Goal: Find specific page/section: Find specific page/section

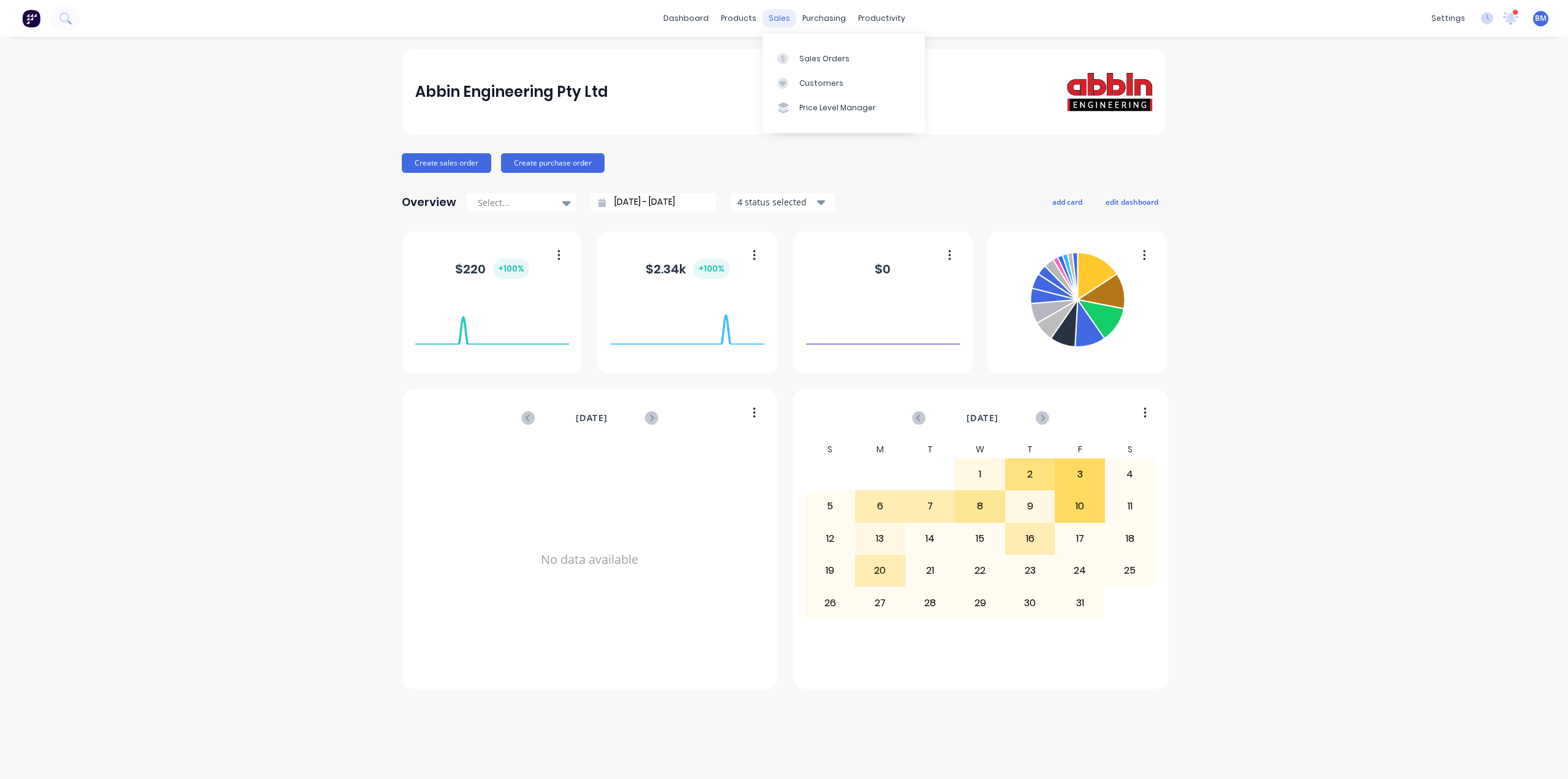
click at [775, 12] on div "sales" at bounding box center [780, 19] width 34 height 19
click at [794, 56] on div at bounding box center [786, 59] width 19 height 11
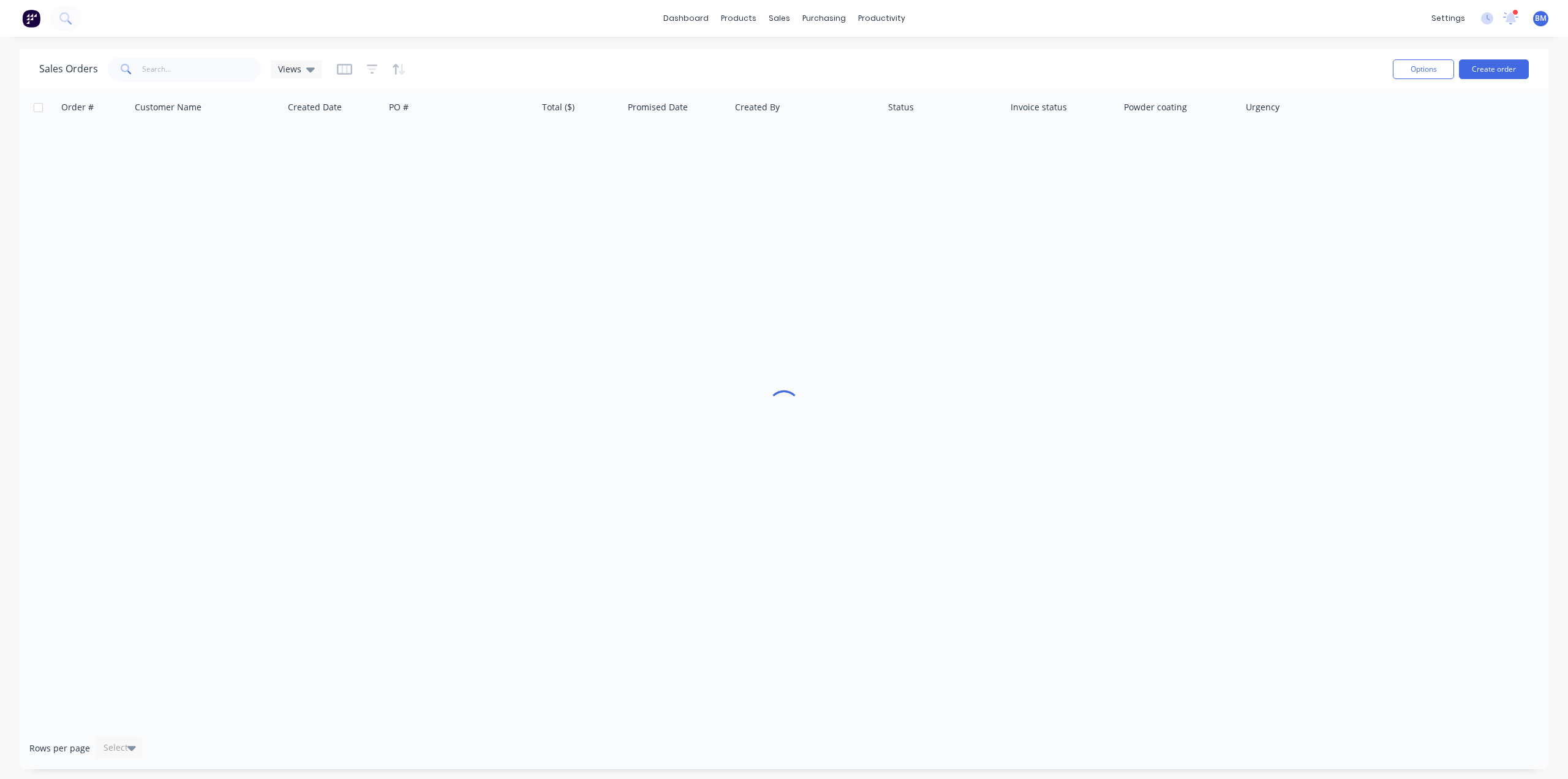
click at [298, 80] on div "Sales Orders Views" at bounding box center [181, 69] width 283 height 24
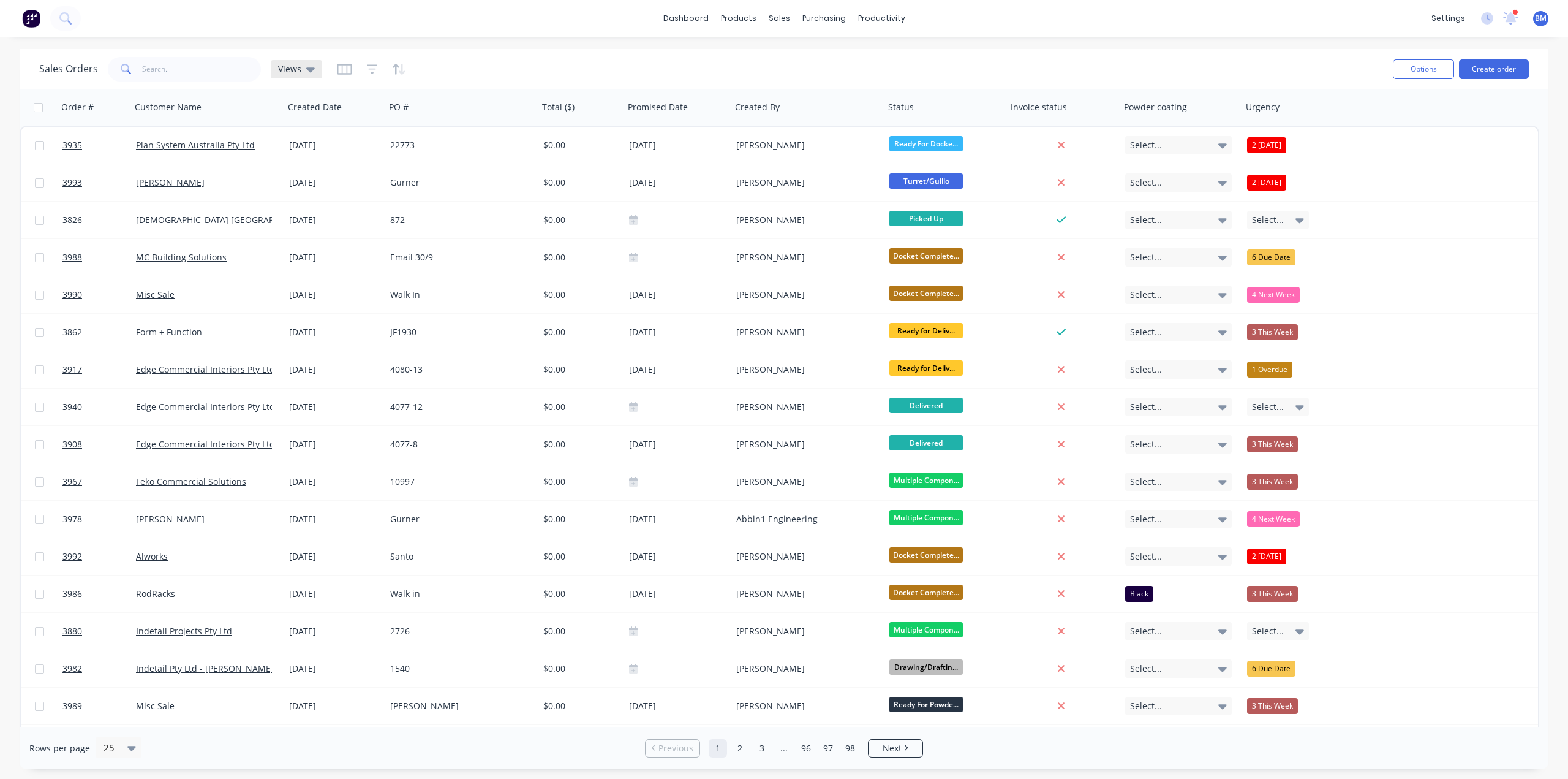
click at [299, 75] on div "Views" at bounding box center [296, 69] width 52 height 19
click at [291, 198] on button "drafts" at bounding box center [343, 198] width 140 height 14
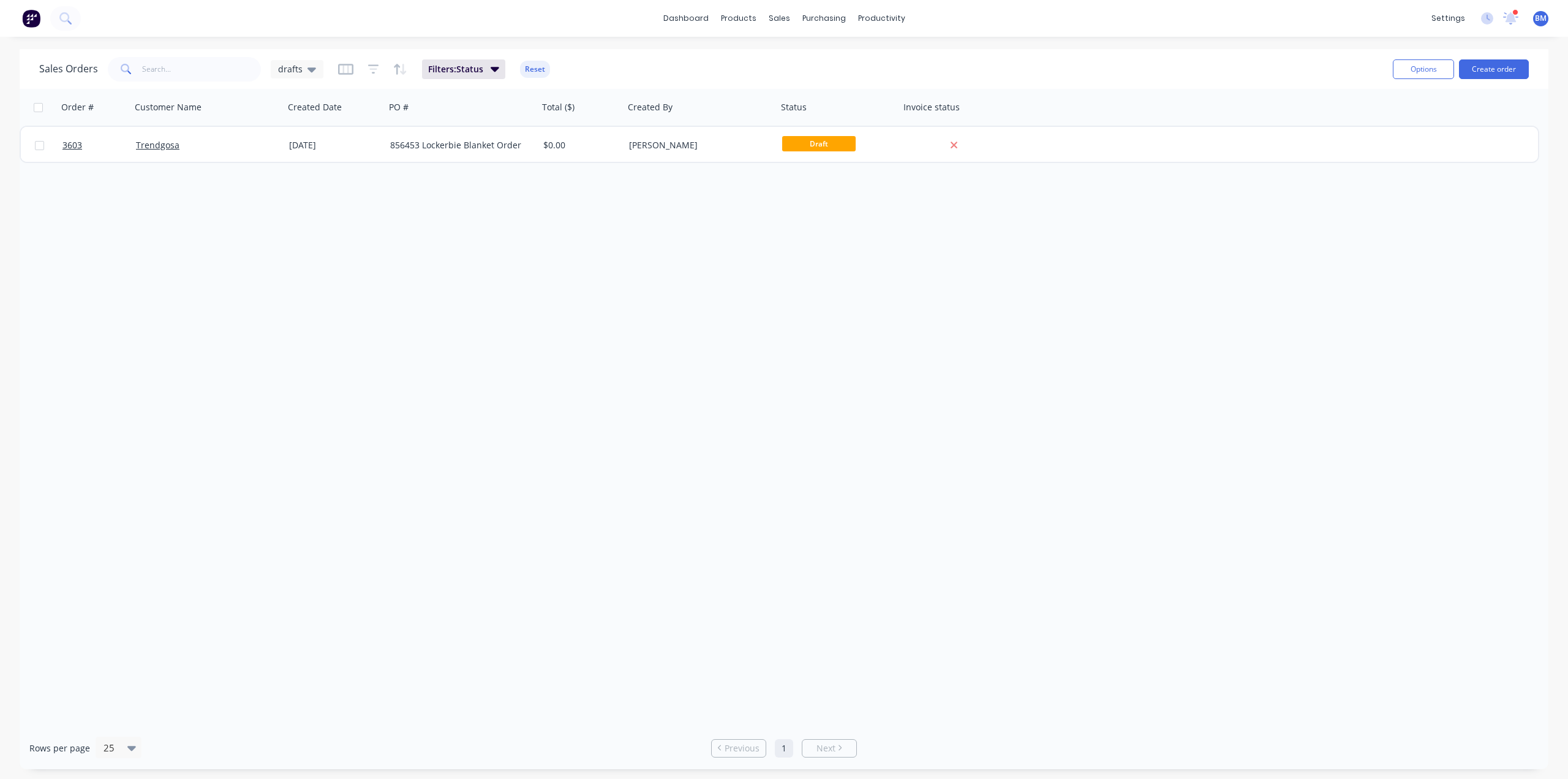
click at [627, 244] on div "Order # Customer Name Created Date PO # Total ($) Created By Status Invoice sta…" at bounding box center [784, 407] width 1529 height 637
click at [535, 73] on button "Reset" at bounding box center [535, 69] width 30 height 17
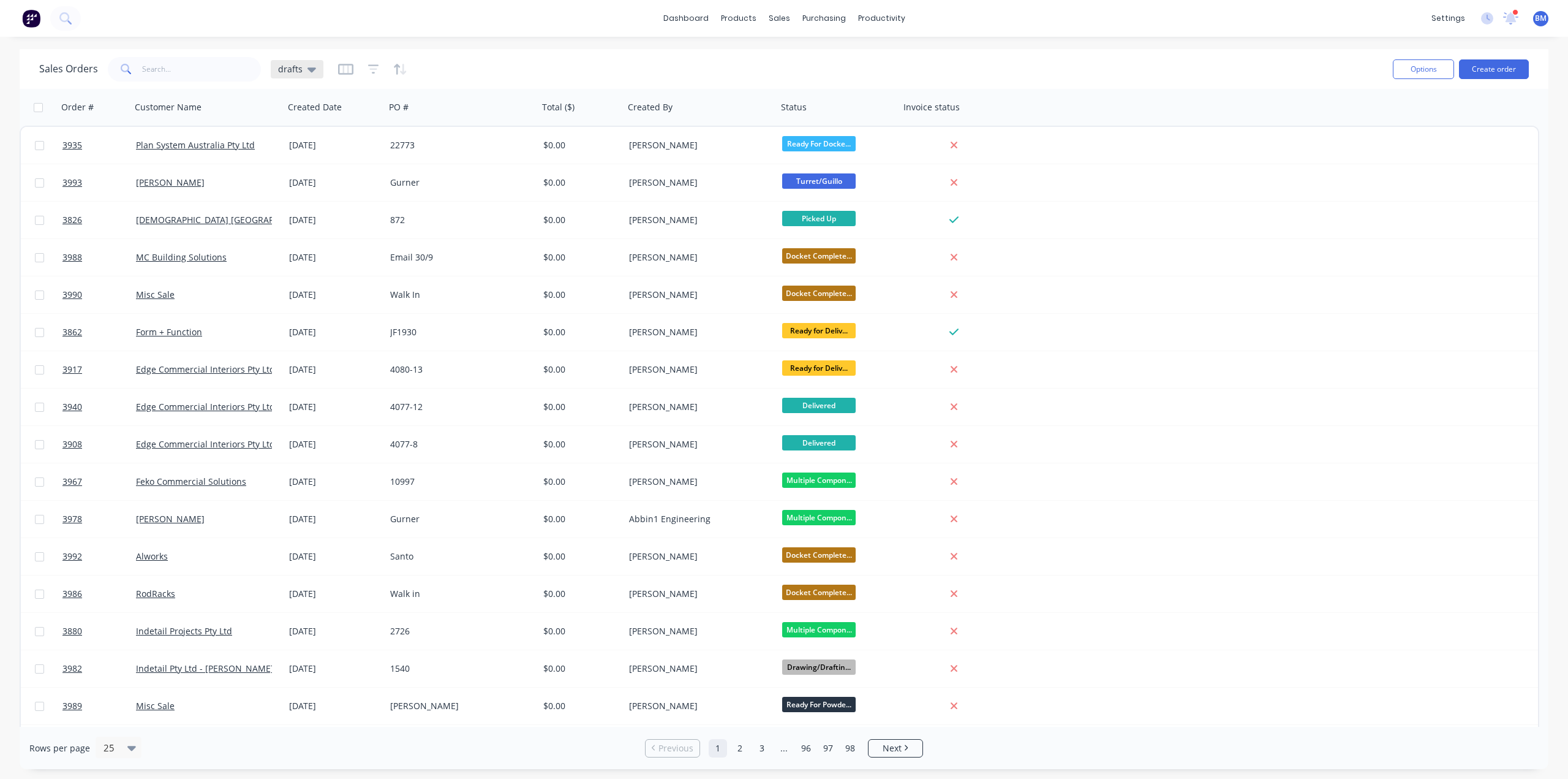
click at [314, 70] on div "drafts" at bounding box center [297, 69] width 53 height 19
click at [302, 200] on button "drafts" at bounding box center [343, 198] width 140 height 14
